Goal: Find specific page/section: Find specific page/section

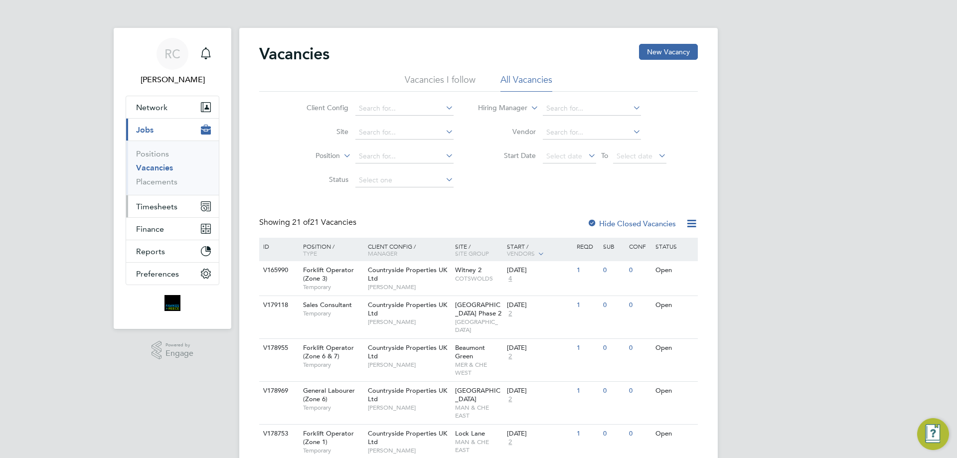
drag, startPoint x: 190, startPoint y: 202, endPoint x: 158, endPoint y: 205, distance: 32.0
click at [189, 202] on button "Timesheets" at bounding box center [172, 206] width 93 height 22
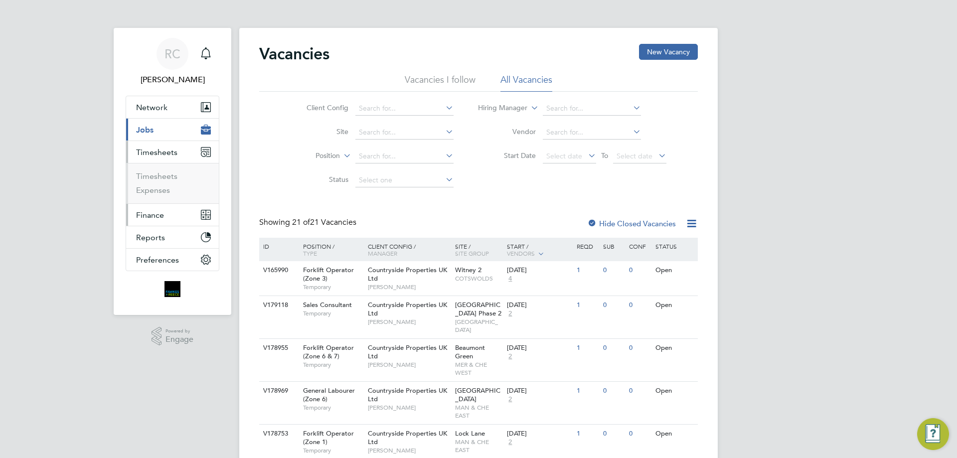
click at [158, 205] on button "Finance" at bounding box center [172, 215] width 93 height 22
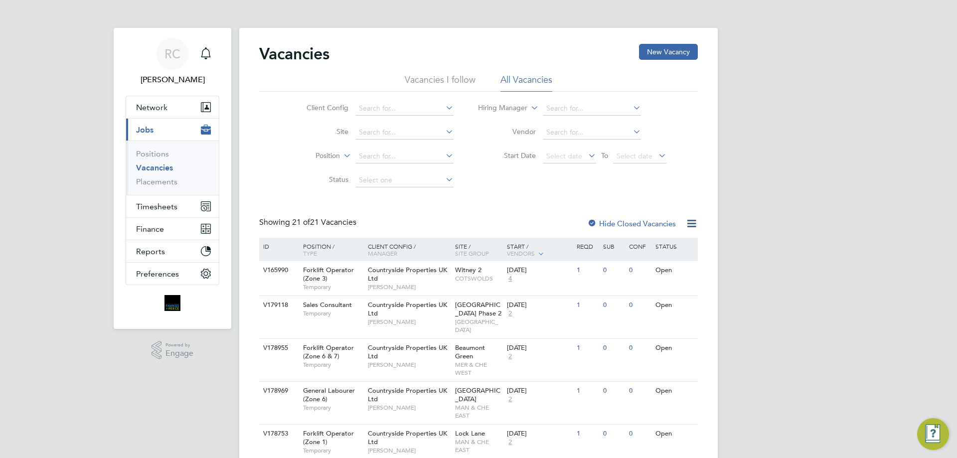
click at [157, 187] on ul "Positions Vacancies Placements" at bounding box center [172, 168] width 93 height 54
click at [160, 182] on link "Placements" at bounding box center [156, 181] width 41 height 9
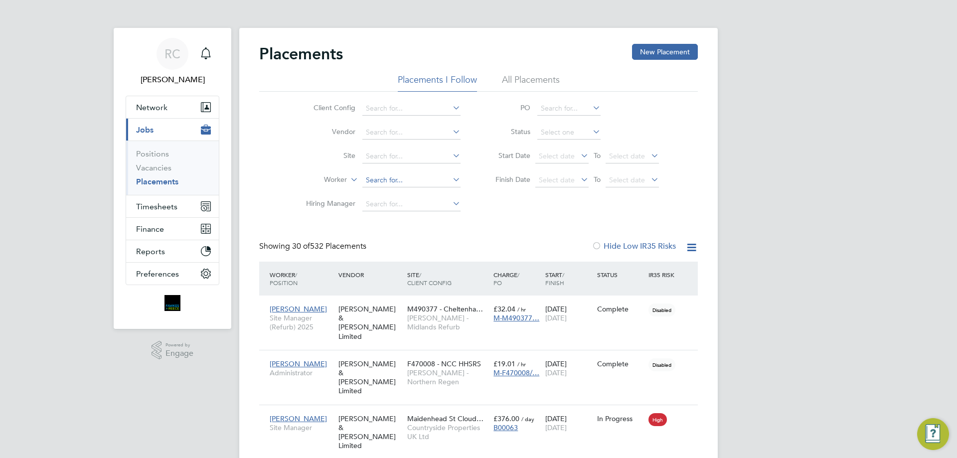
click at [384, 184] on input at bounding box center [411, 180] width 98 height 14
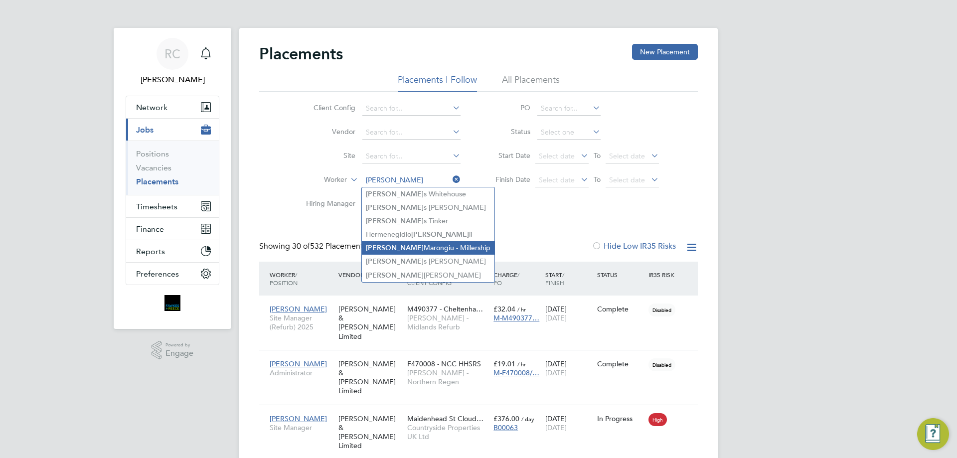
click at [421, 247] on li "Luca Marongiu - Millership" at bounding box center [428, 247] width 133 height 13
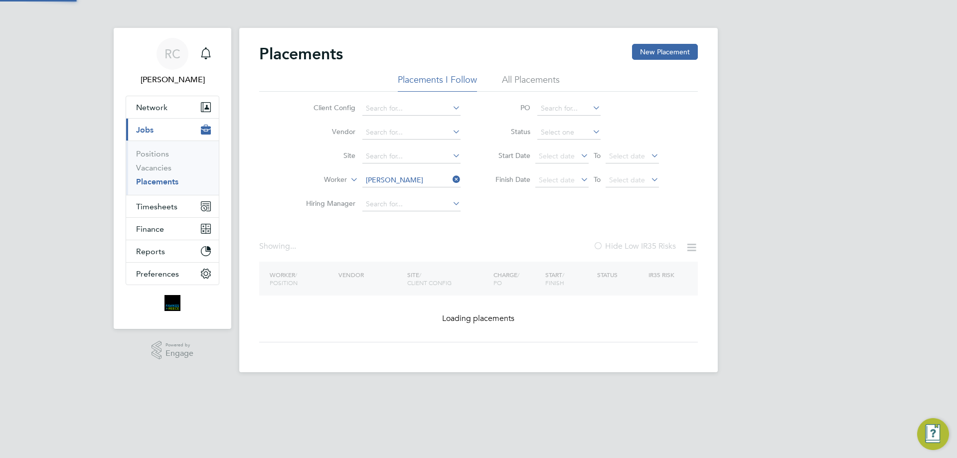
type input "[PERSON_NAME]"
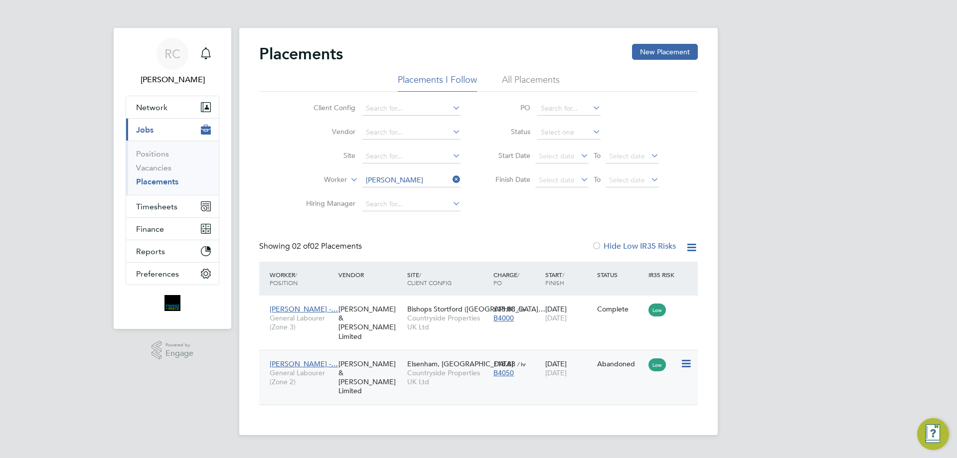
click at [534, 369] on div "£18.88 / hr B4050" at bounding box center [517, 368] width 52 height 28
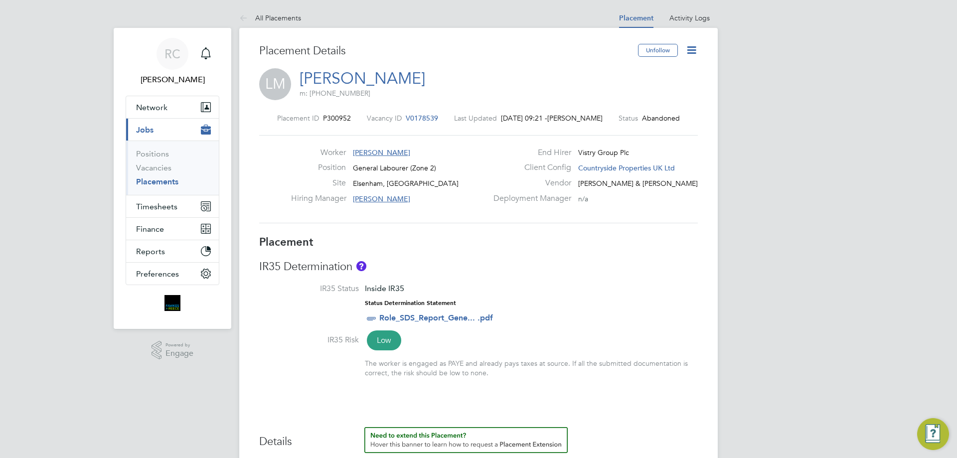
click at [688, 50] on icon at bounding box center [691, 50] width 12 height 12
